Goal: Transaction & Acquisition: Purchase product/service

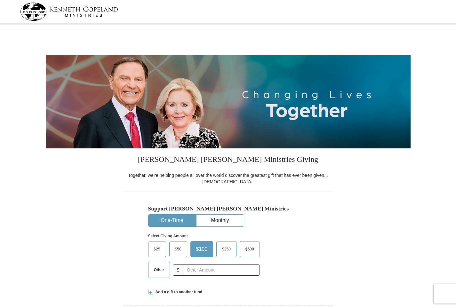
select select "LA"
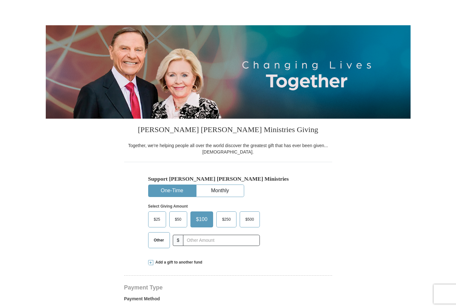
click at [283, 207] on div "Select Giving Amount Amount must be a valid number The total gift cannot be les…" at bounding box center [228, 225] width 160 height 56
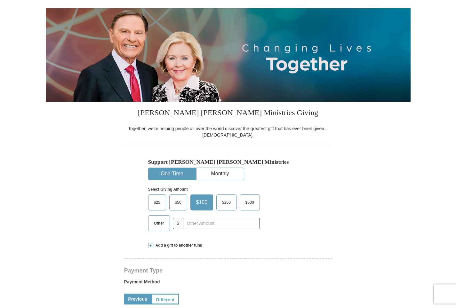
click at [151, 294] on link "Previous" at bounding box center [137, 299] width 27 height 11
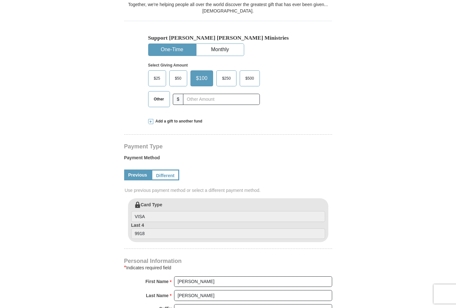
scroll to position [155, 0]
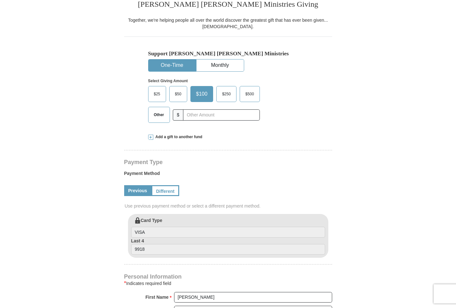
click at [151, 136] on span at bounding box center [150, 137] width 5 height 5
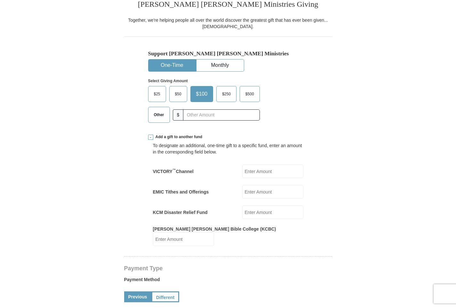
click at [248, 190] on input "EMIC Tithes and Offerings" at bounding box center [272, 192] width 61 height 14
type input "224.00"
click at [164, 114] on span "Other" at bounding box center [159, 115] width 17 height 10
click at [0, 0] on input "Other" at bounding box center [0, 0] width 0 height 0
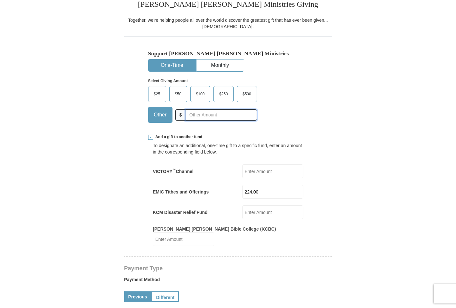
click at [191, 112] on input "text" at bounding box center [221, 114] width 71 height 11
type input "10.00"
click at [288, 109] on div "Select Giving Amount Amount must be a valid number The total gift cannot be les…" at bounding box center [228, 100] width 160 height 56
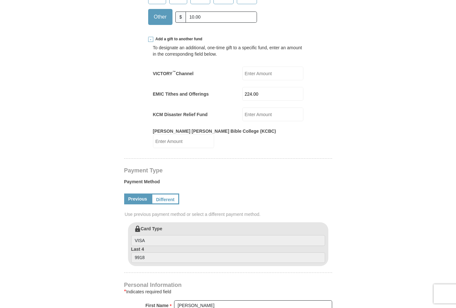
scroll to position [188, 0]
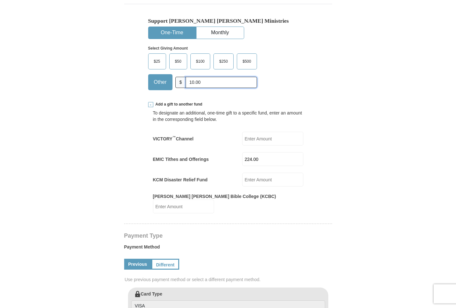
click at [203, 82] on input "10.00" at bounding box center [221, 82] width 71 height 11
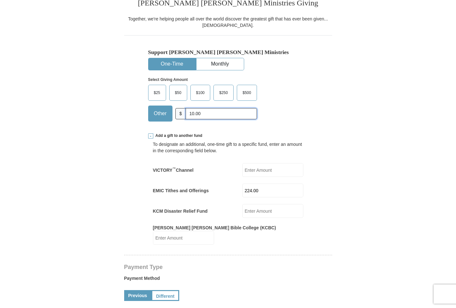
scroll to position [155, 0]
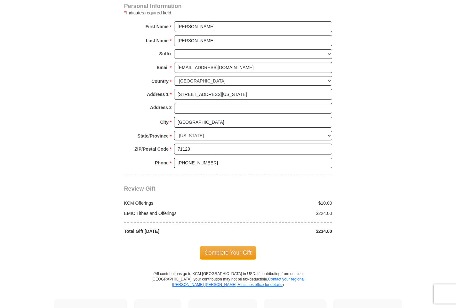
scroll to position [547, 0]
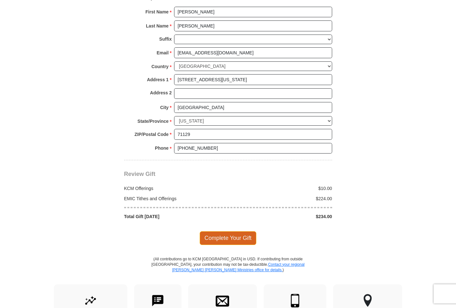
click at [241, 231] on span "Complete Your Gift" at bounding box center [228, 237] width 57 height 13
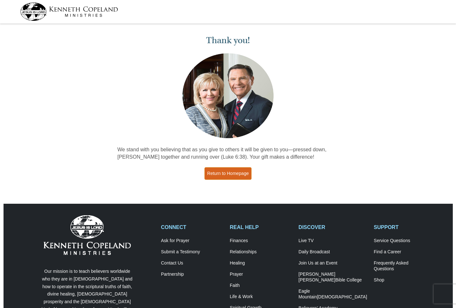
click at [221, 172] on link "Return to Homepage" at bounding box center [227, 173] width 47 height 12
